Goal: Task Accomplishment & Management: Use online tool/utility

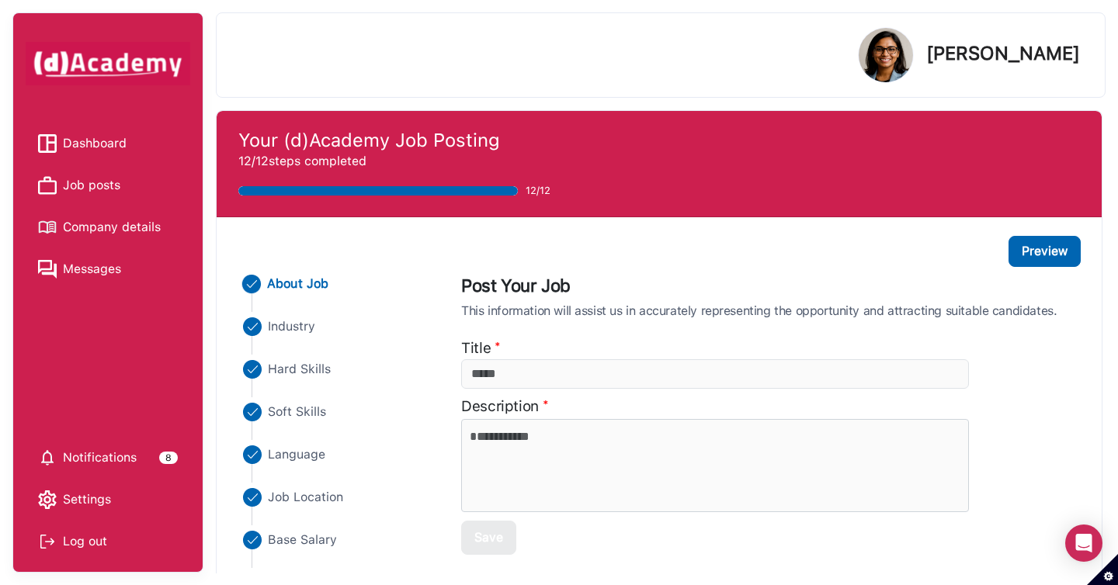
click at [322, 379] on div "Hard Skills" at bounding box center [336, 381] width 194 height 43
click at [321, 375] on span "Hard Skills" at bounding box center [300, 369] width 64 height 19
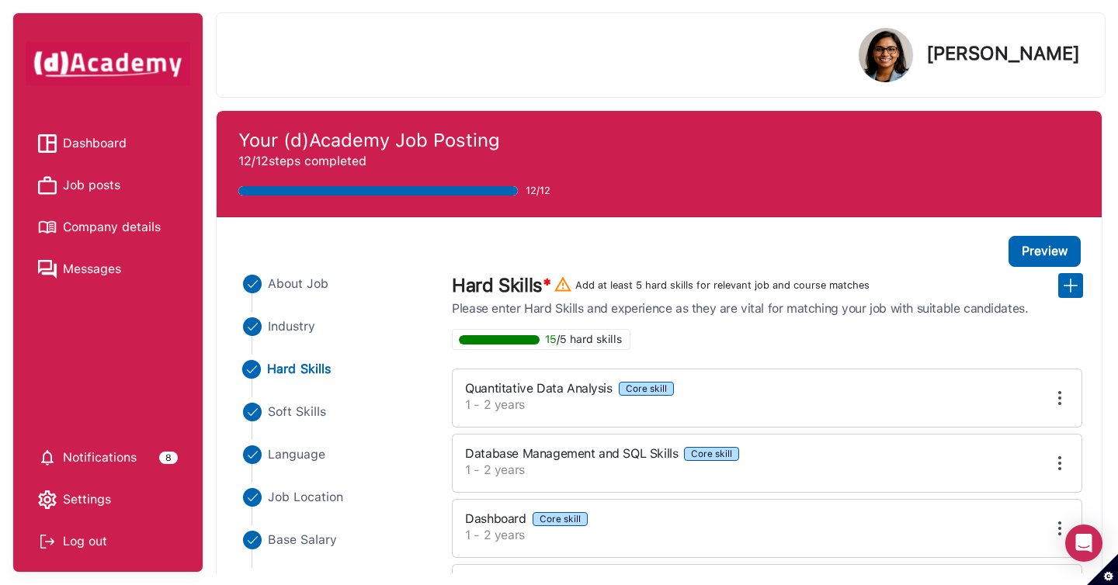
click at [1053, 404] on img at bounding box center [1059, 398] width 19 height 19
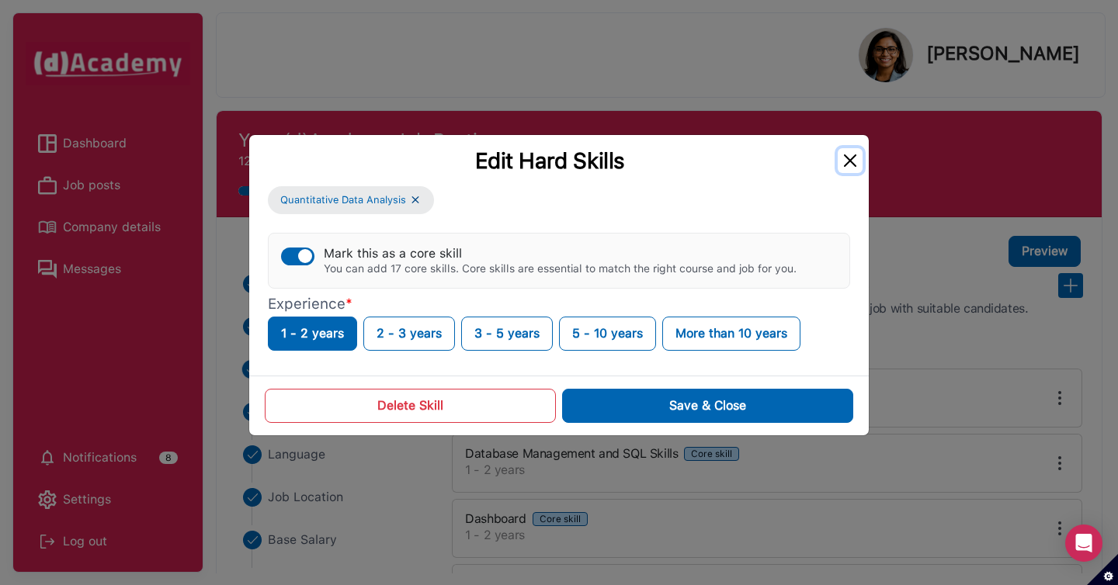
click at [846, 157] on button "Close" at bounding box center [850, 160] width 25 height 25
